Goal: Task Accomplishment & Management: Manage account settings

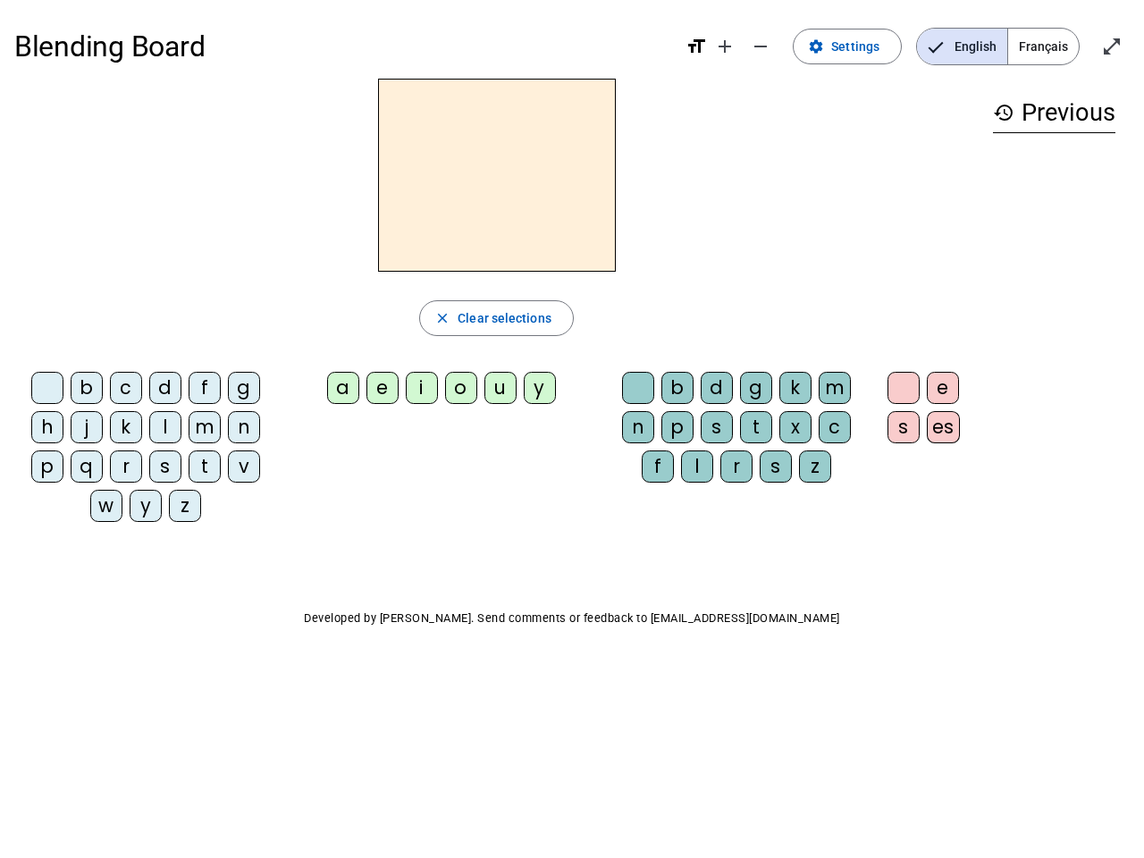
click at [726, 46] on mat-icon "add" at bounding box center [724, 46] width 21 height 21
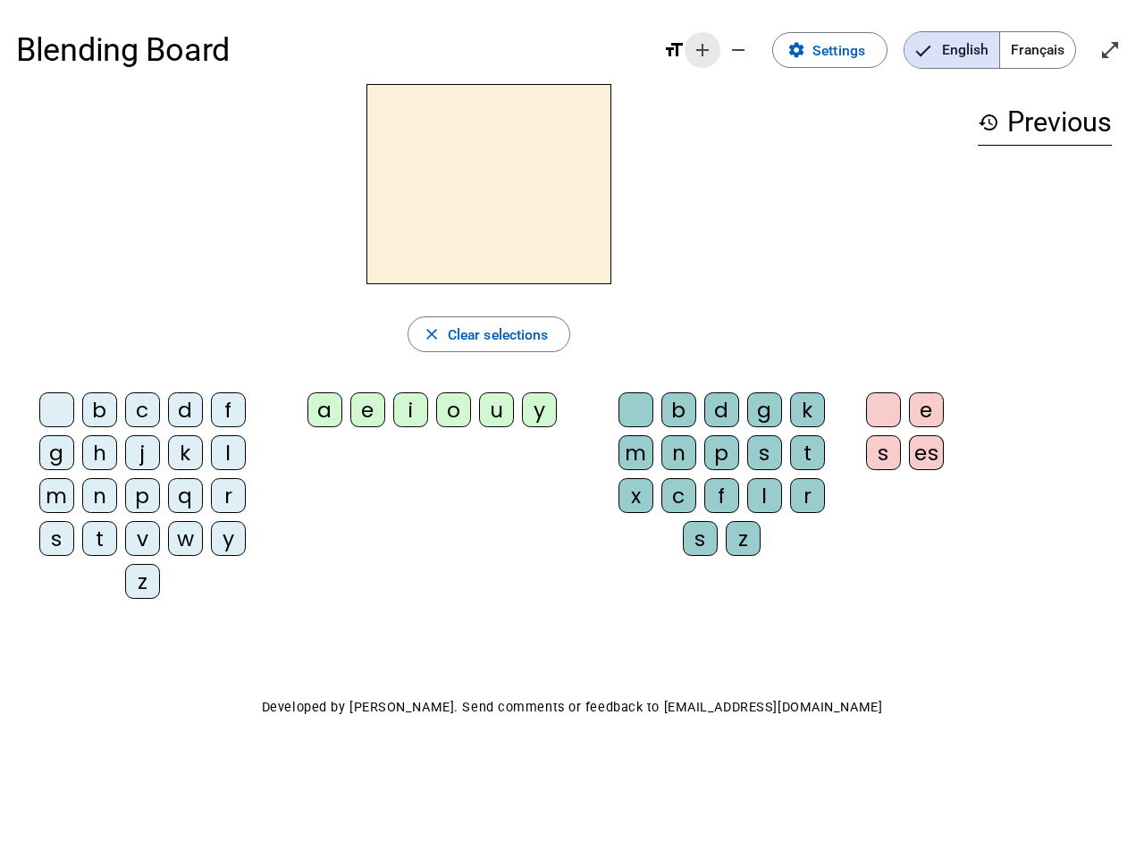
click at [761, 46] on div "Blending Board format_size add remove settings Settings English Français open_i…" at bounding box center [572, 50] width 1112 height 68
click at [848, 46] on span "Settings" at bounding box center [838, 50] width 53 height 24
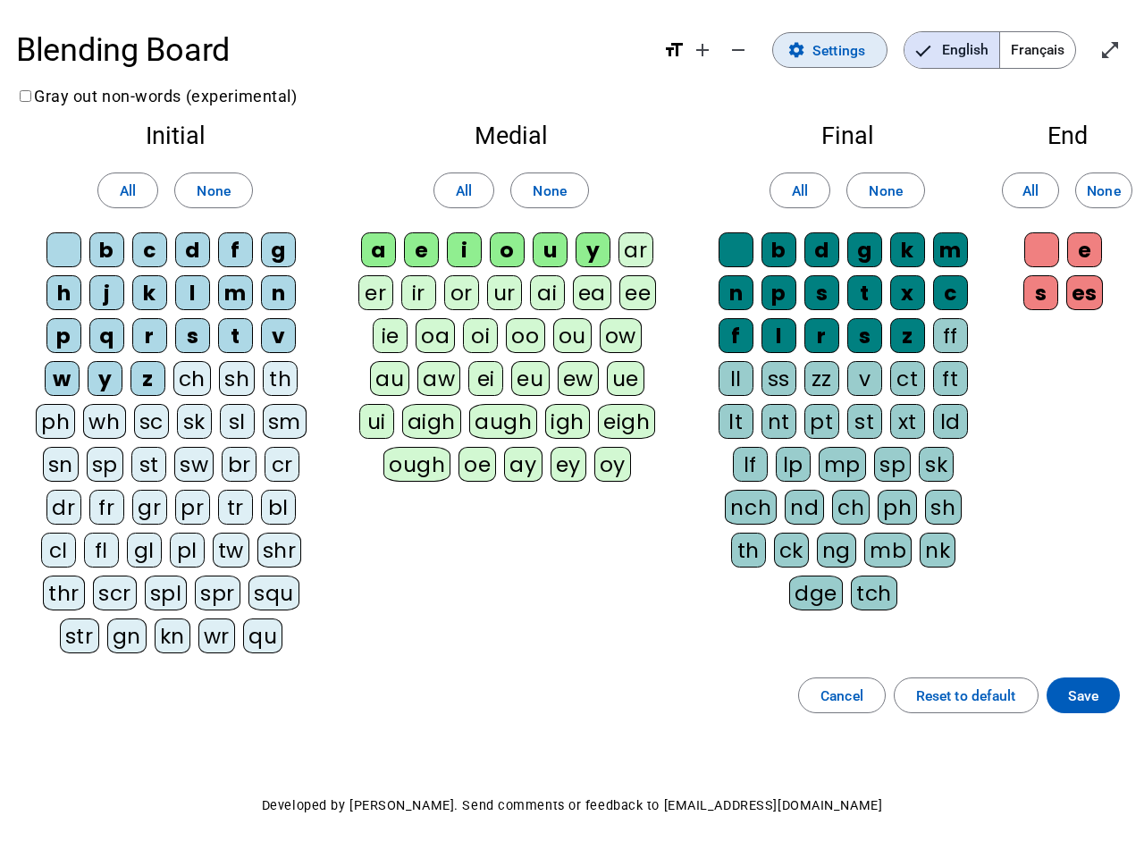
click at [962, 46] on span "English" at bounding box center [951, 50] width 95 height 36
click at [1043, 46] on span "Français" at bounding box center [1037, 50] width 75 height 36
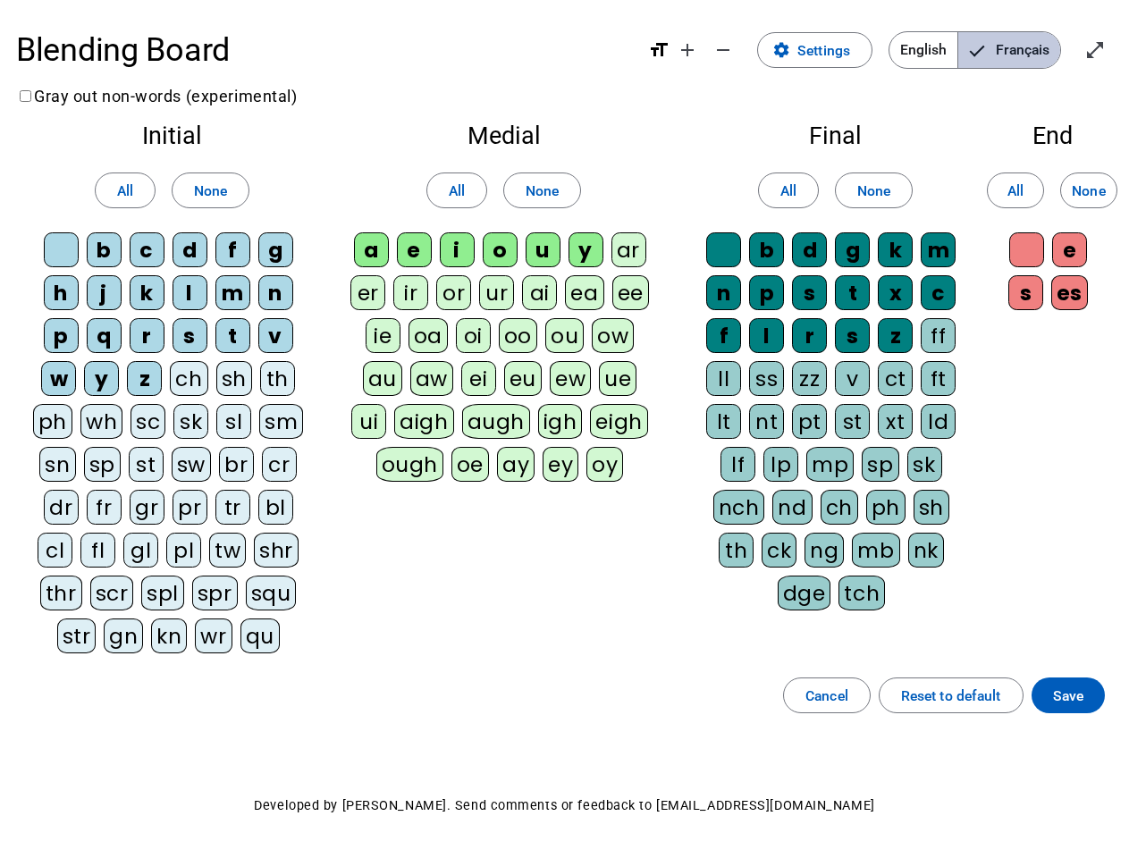
click at [1043, 46] on span "Français" at bounding box center [1009, 50] width 102 height 36
click at [1112, 46] on span "Enter full screen" at bounding box center [1094, 50] width 43 height 43
click at [496, 318] on letter-bubble "oi" at bounding box center [477, 339] width 43 height 43
click at [51, 391] on div "w" at bounding box center [58, 378] width 35 height 35
